Goal: Task Accomplishment & Management: Manage account settings

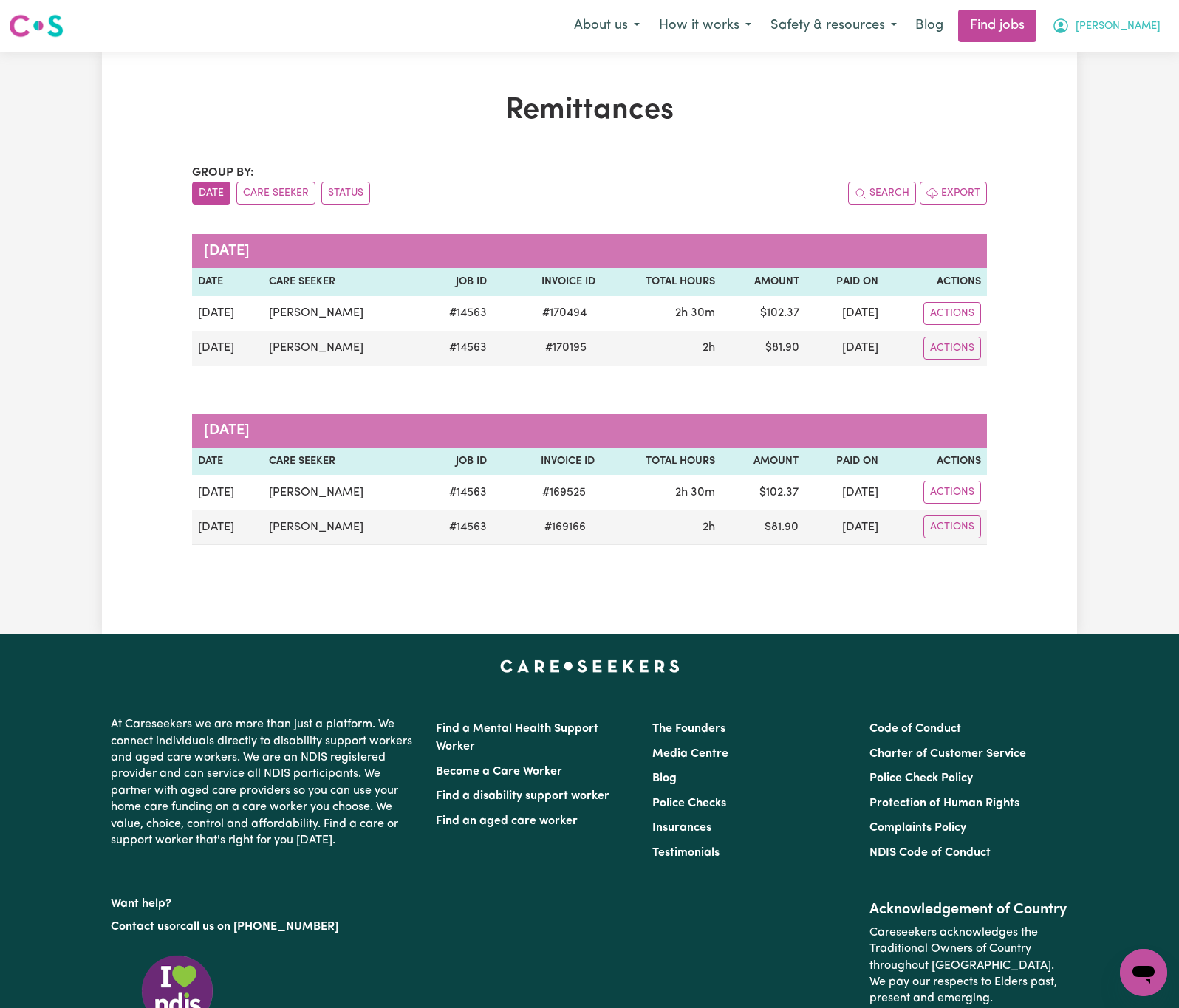
click at [1152, 28] on button "[PERSON_NAME]" at bounding box center [1106, 26] width 128 height 31
click at [1142, 115] on link "Logout" at bounding box center [1111, 113] width 117 height 28
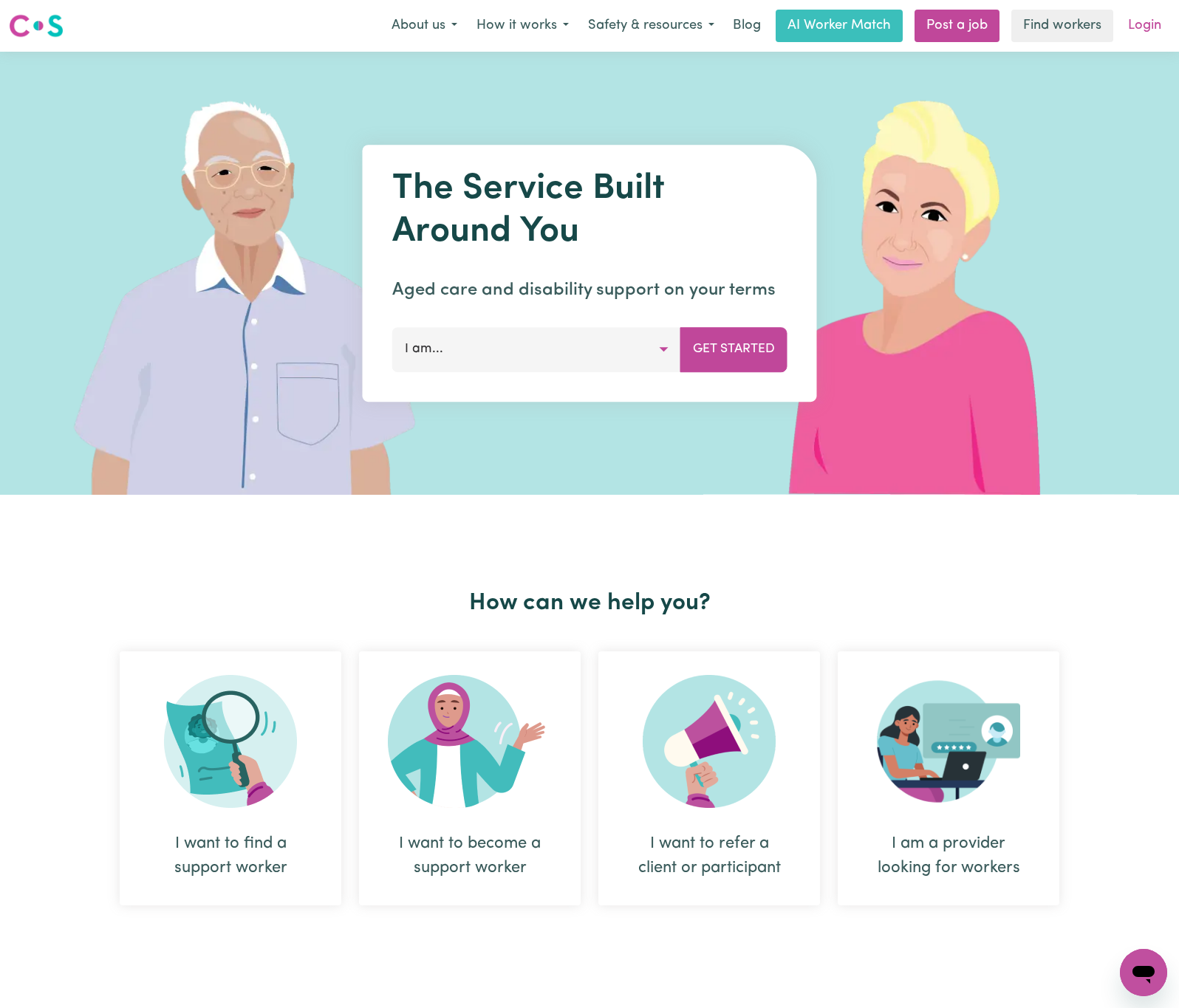
click at [1139, 20] on link "Login" at bounding box center [1144, 26] width 51 height 32
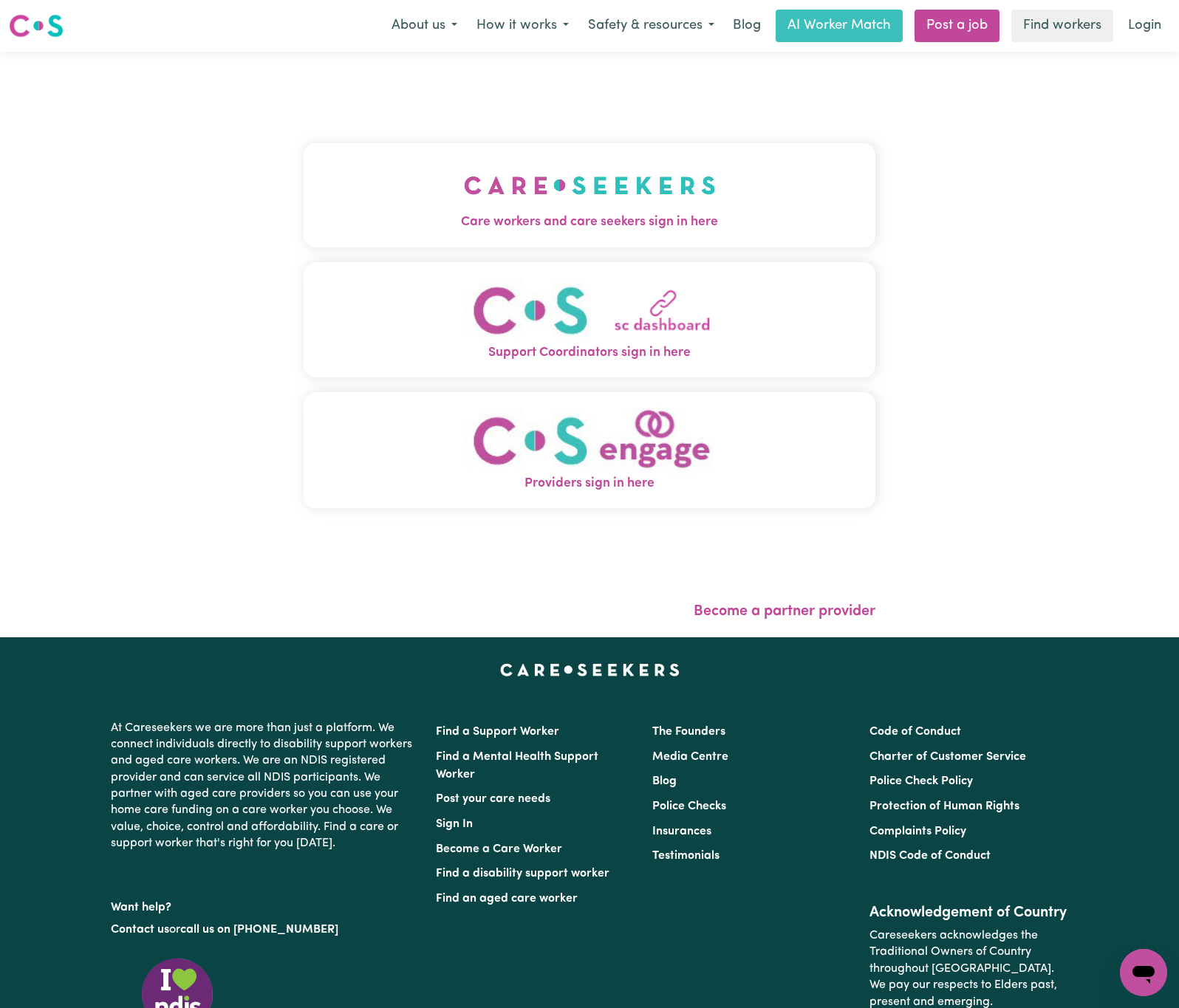
click at [492, 175] on img "Care workers and care seekers sign in here" at bounding box center [590, 185] width 252 height 54
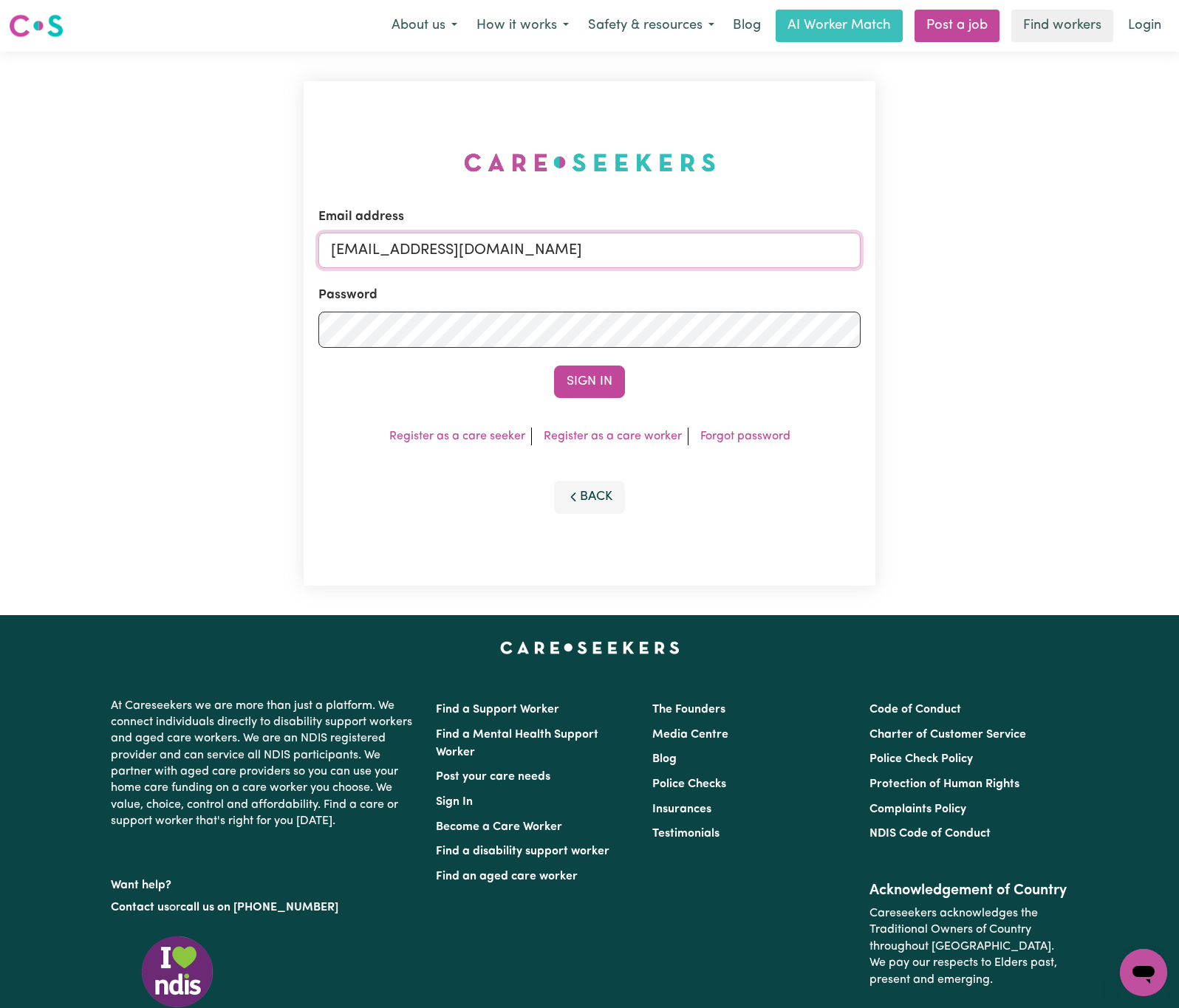
drag, startPoint x: 412, startPoint y: 244, endPoint x: 856, endPoint y: 244, distance: 444.0
click at [856, 244] on input "[EMAIL_ADDRESS][DOMAIN_NAME]" at bounding box center [589, 250] width 542 height 36
paste input "[PERSON_NAME][EMAIL_ADDRESS][DOMAIN_NAME]"
type input "superuser~[PERSON_NAME][EMAIL_ADDRESS][DOMAIN_NAME]"
click at [554, 366] on button "Sign In" at bounding box center [589, 382] width 71 height 32
